Goal: Find specific page/section: Find specific page/section

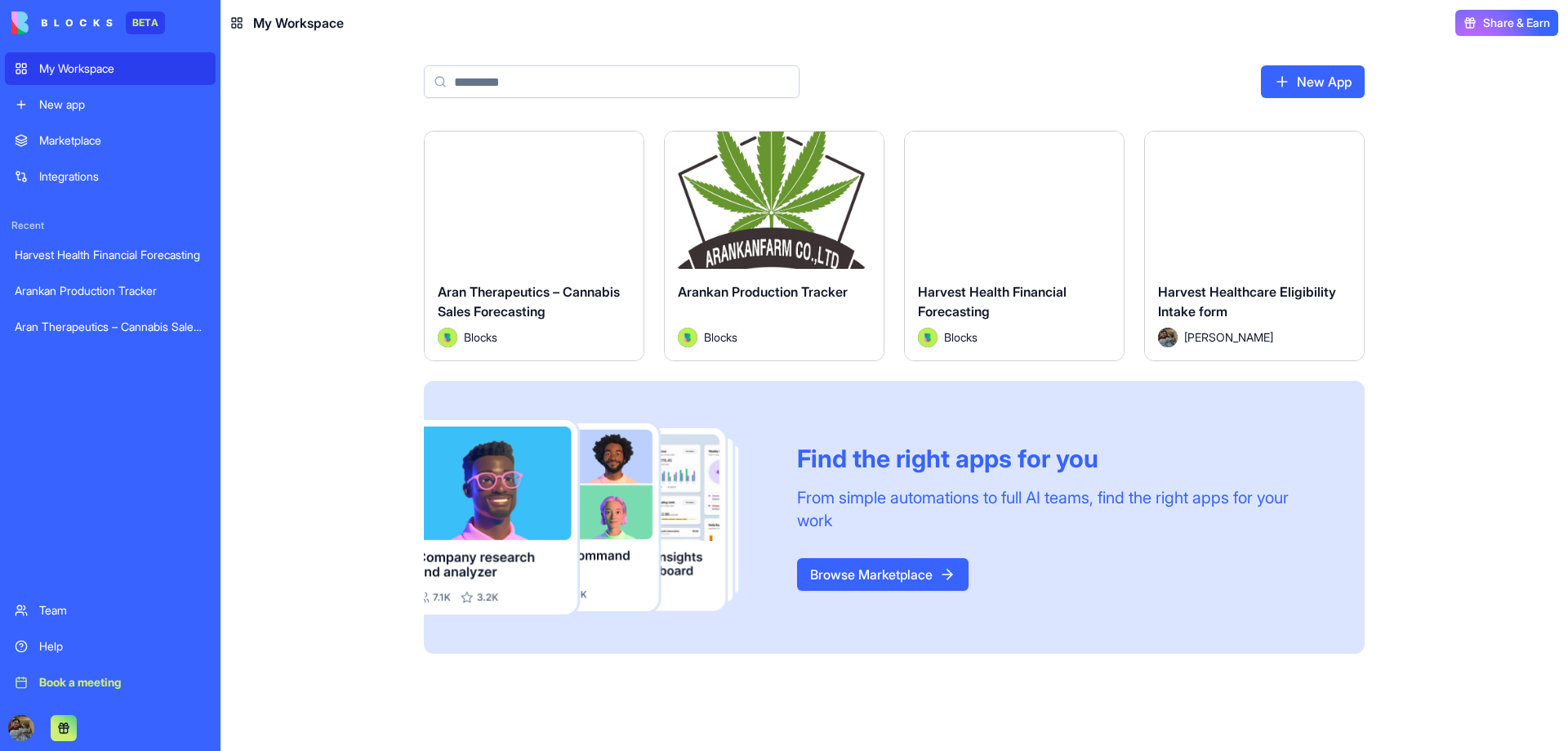
click at [761, 222] on div "Launch" at bounding box center [774, 199] width 219 height 137
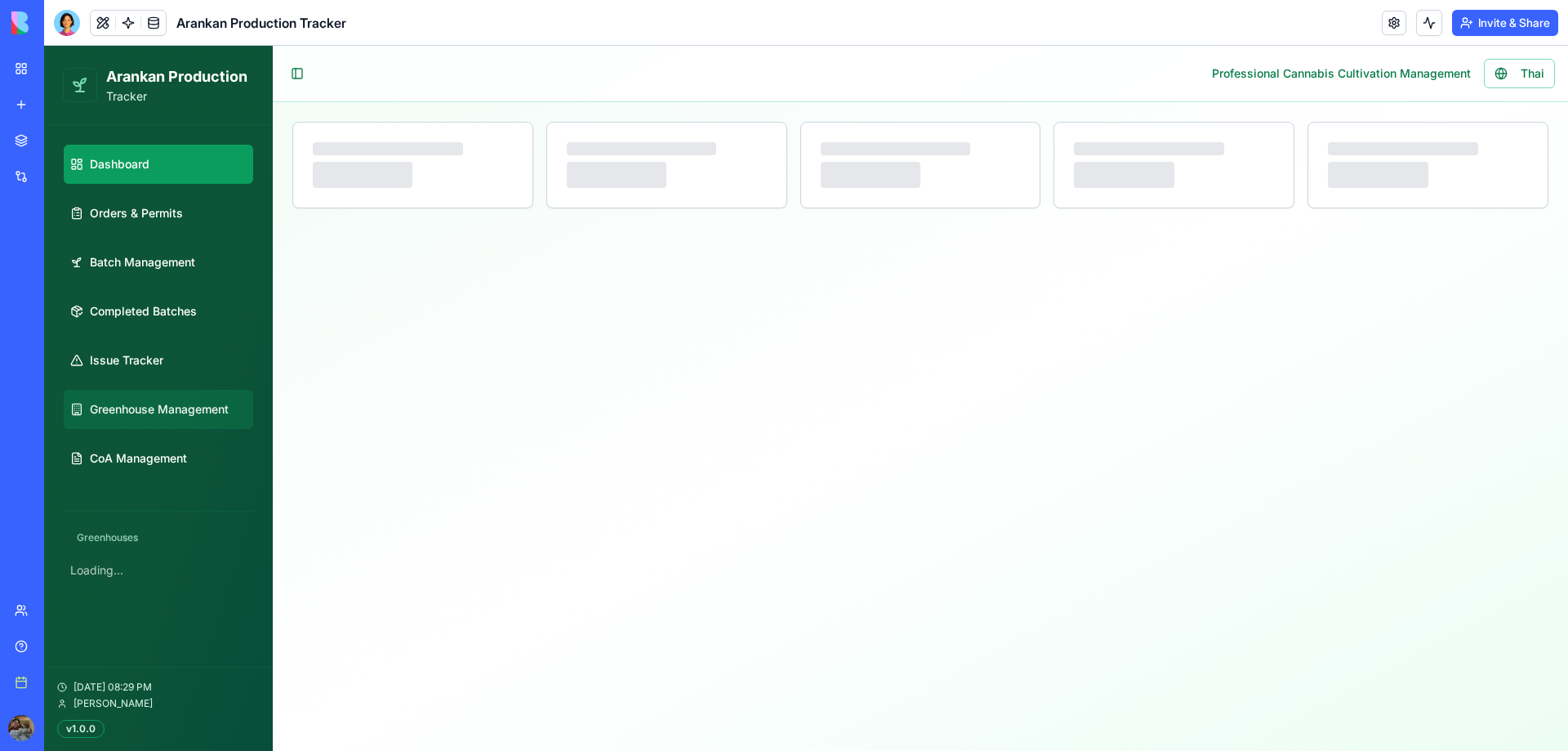
select select "**"
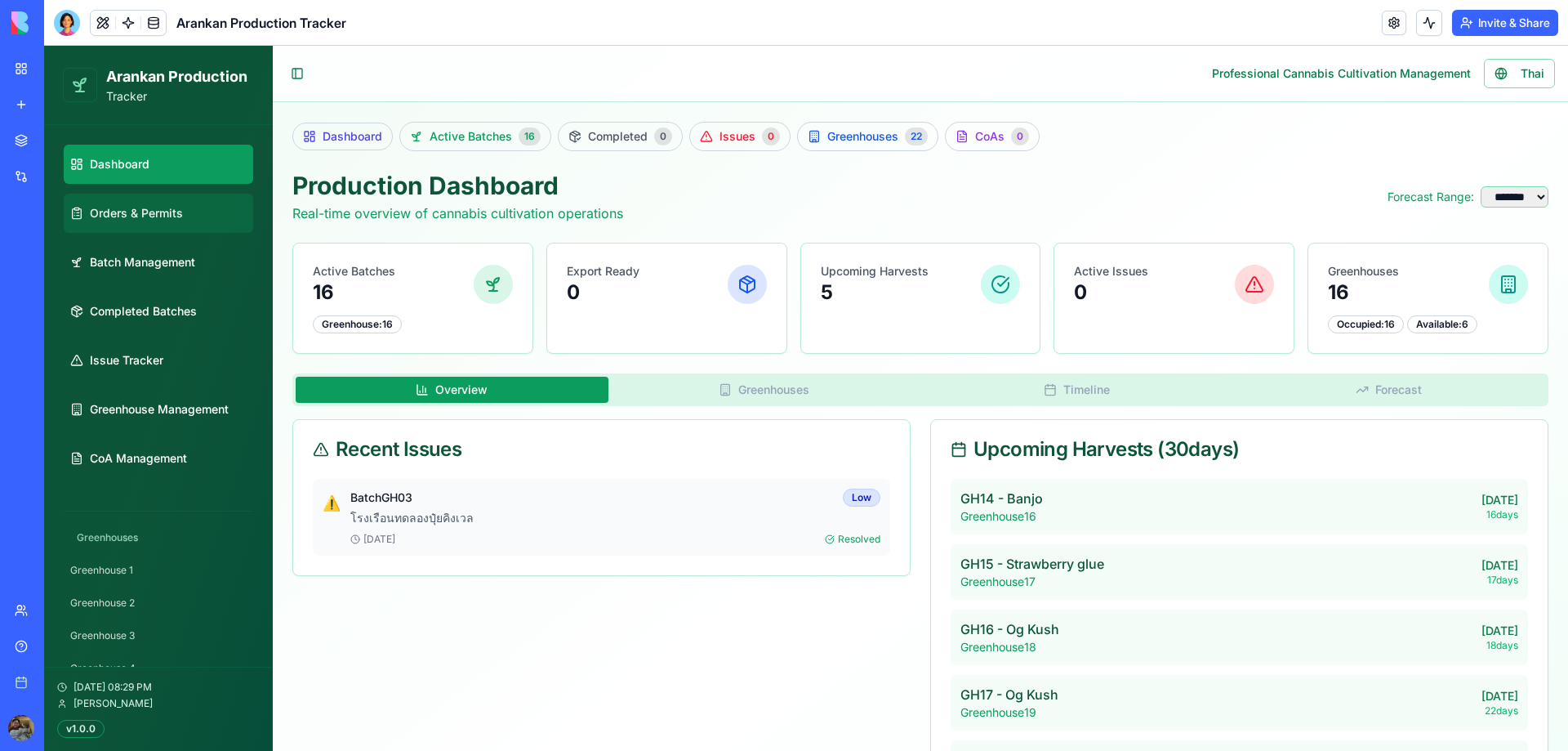
click at [179, 225] on link "Orders & Permits" at bounding box center [158, 213] width 190 height 39
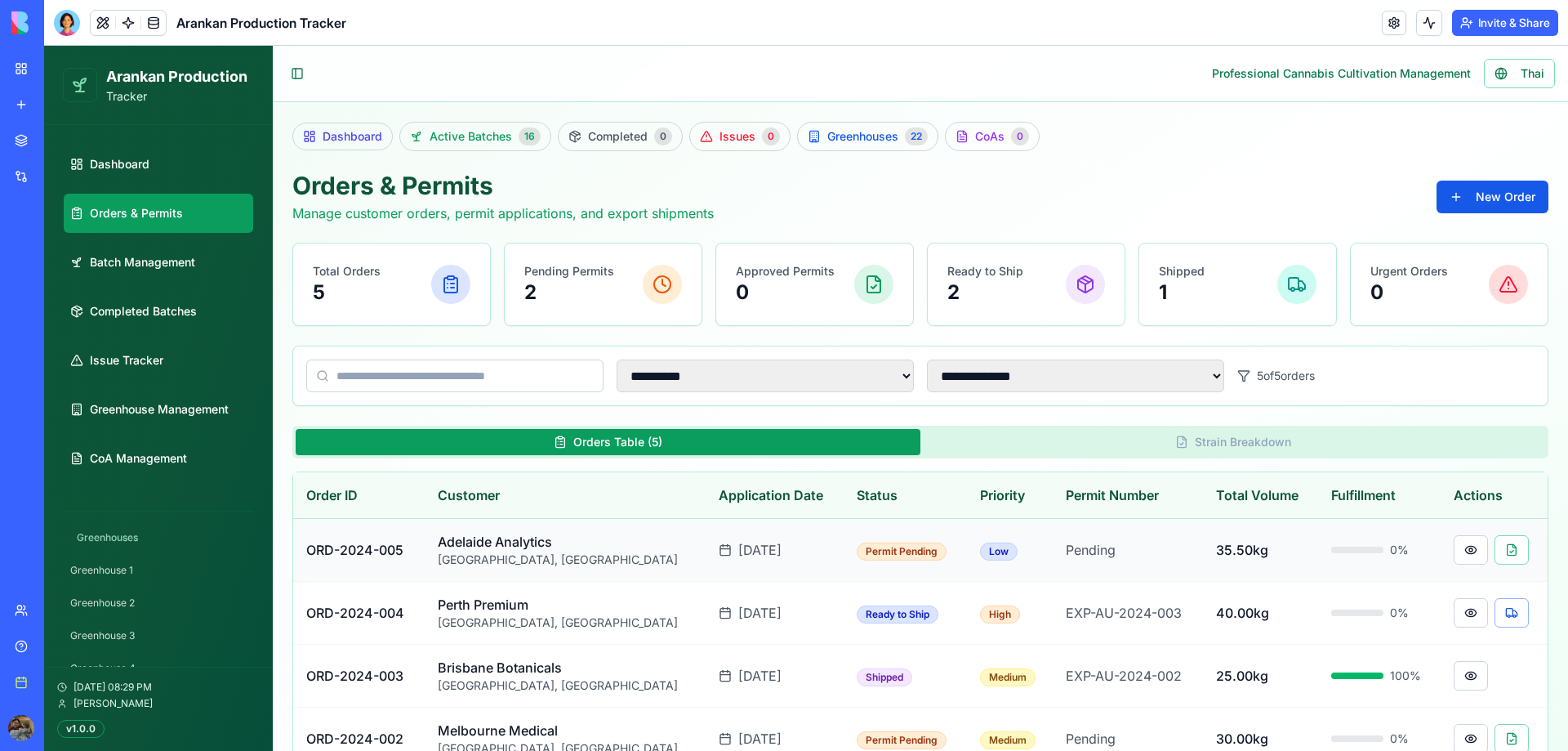
scroll to position [123, 0]
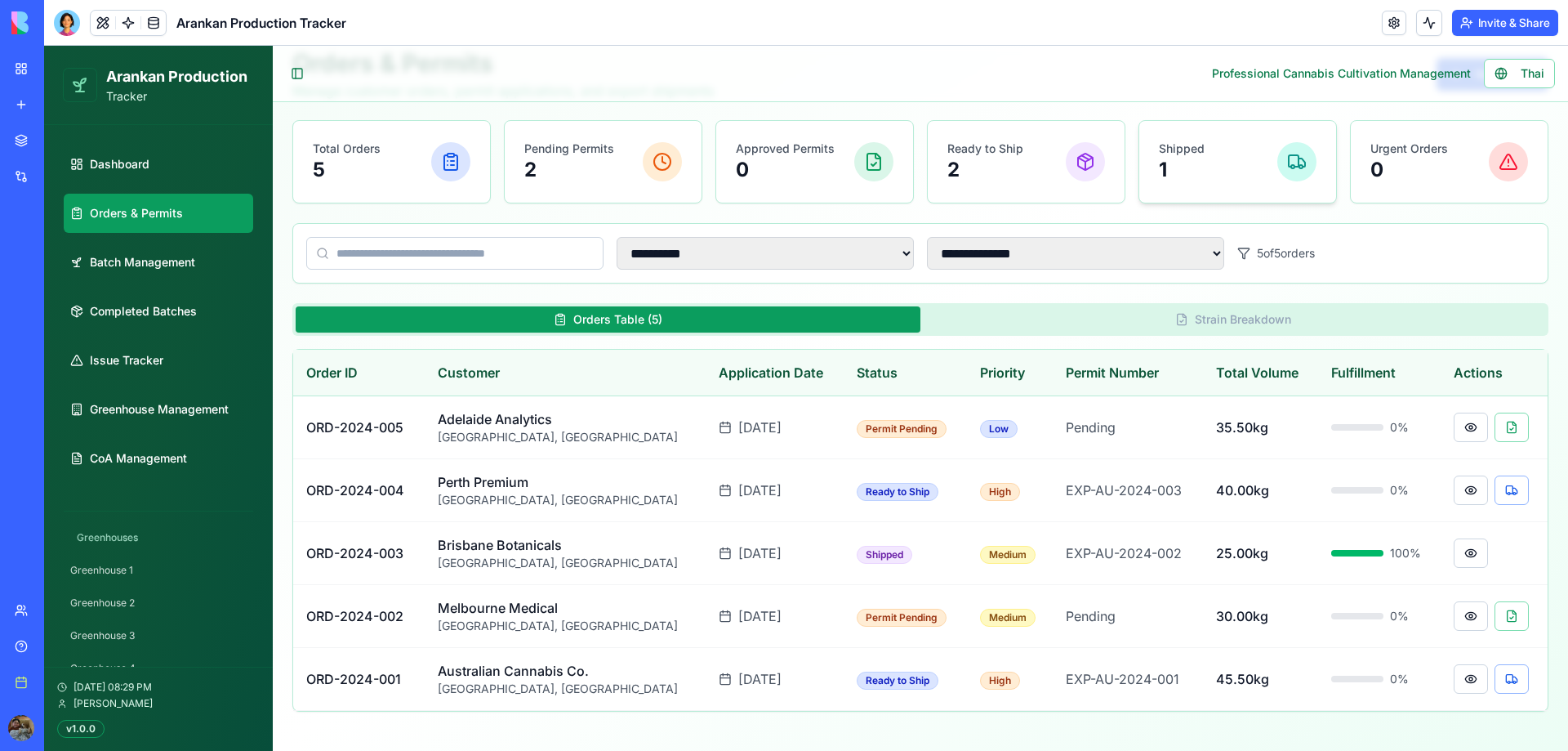
click at [1161, 176] on p "1" at bounding box center [1182, 170] width 46 height 26
click at [950, 175] on p "2" at bounding box center [985, 170] width 76 height 26
click at [815, 179] on p "0" at bounding box center [784, 170] width 99 height 26
click at [569, 195] on div "Pending Permits 2" at bounding box center [602, 161] width 197 height 82
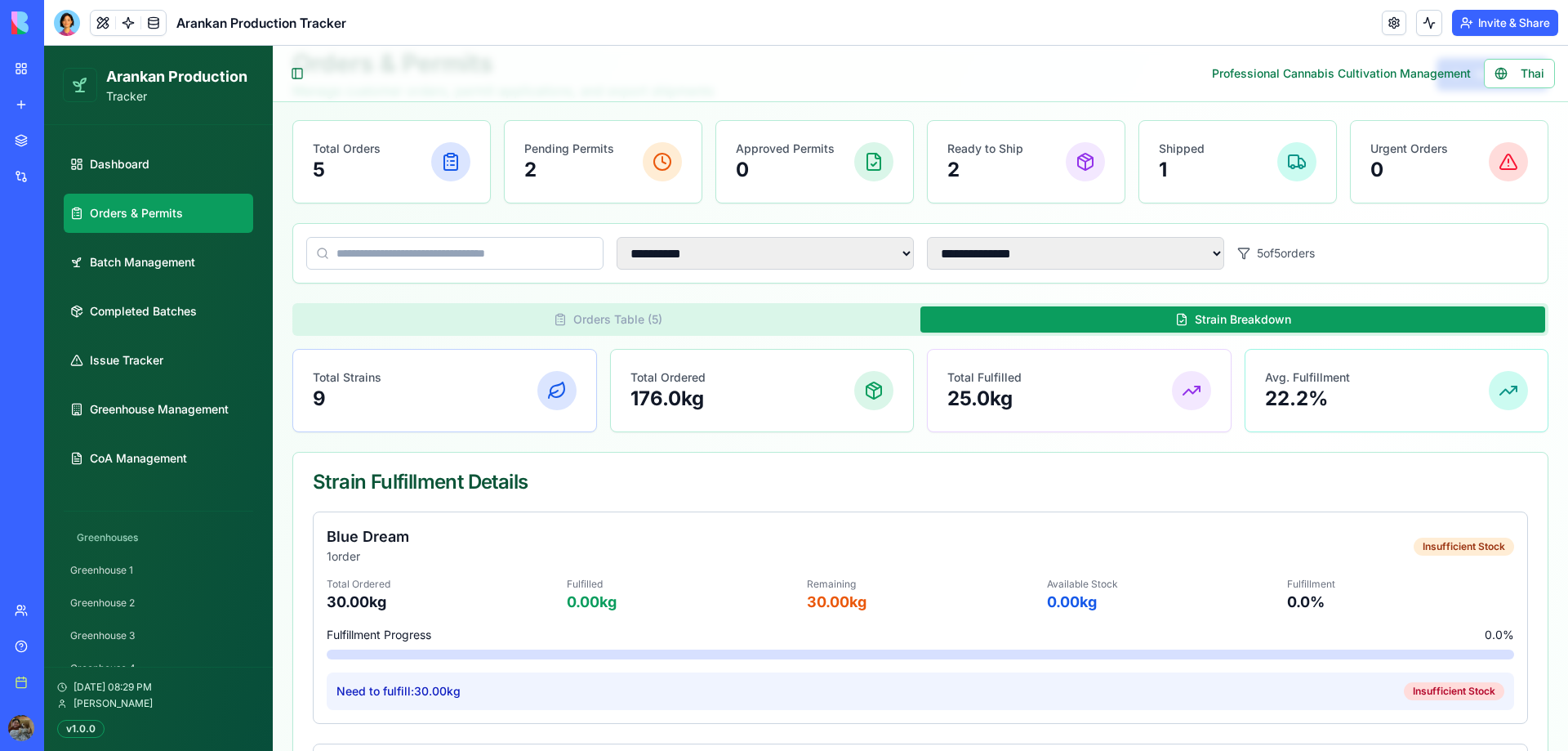
click at [1020, 317] on button "Strain Breakdown" at bounding box center [1233, 318] width 625 height 26
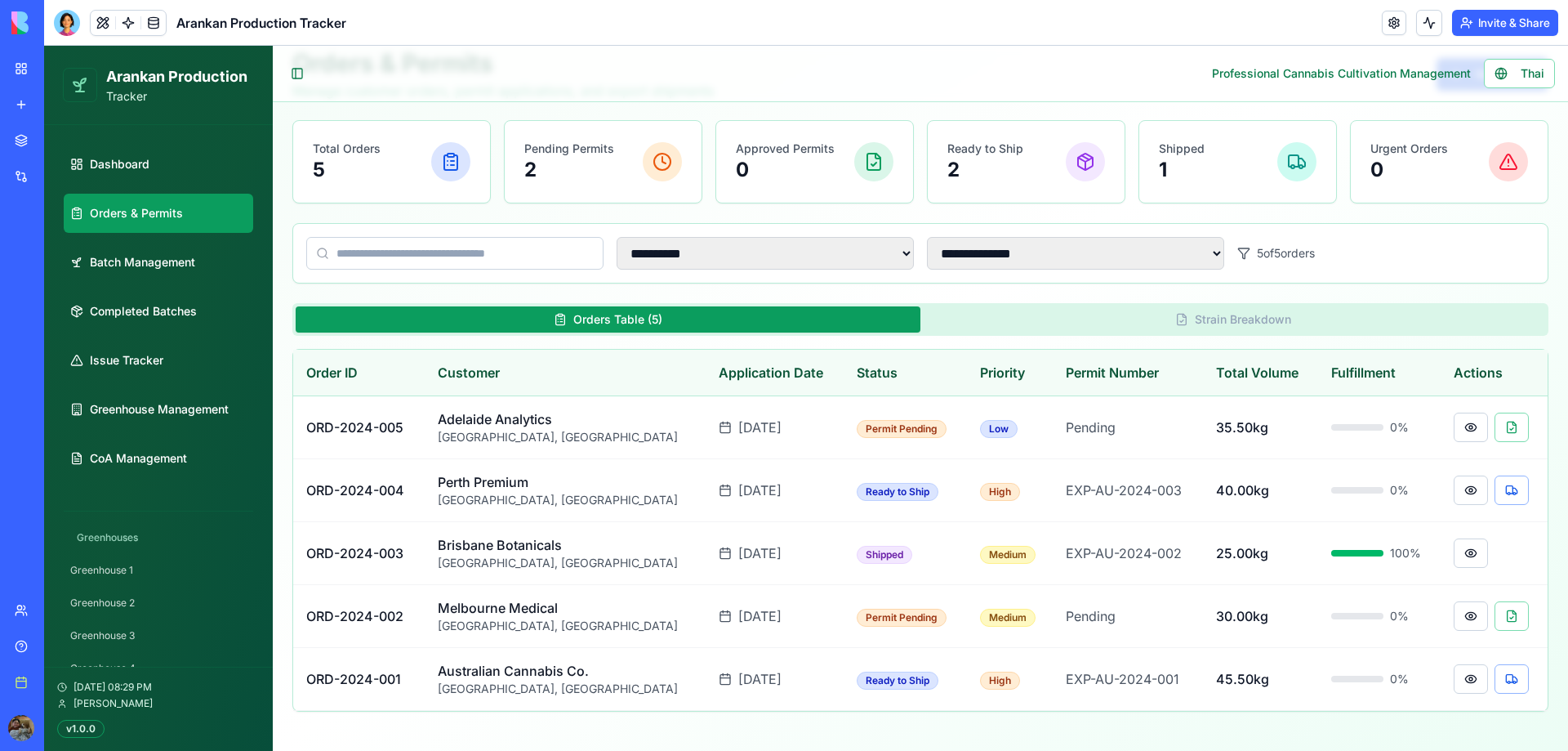
click at [771, 323] on button "Orders Table ( 5 )" at bounding box center [608, 318] width 625 height 26
